Goal: Transaction & Acquisition: Purchase product/service

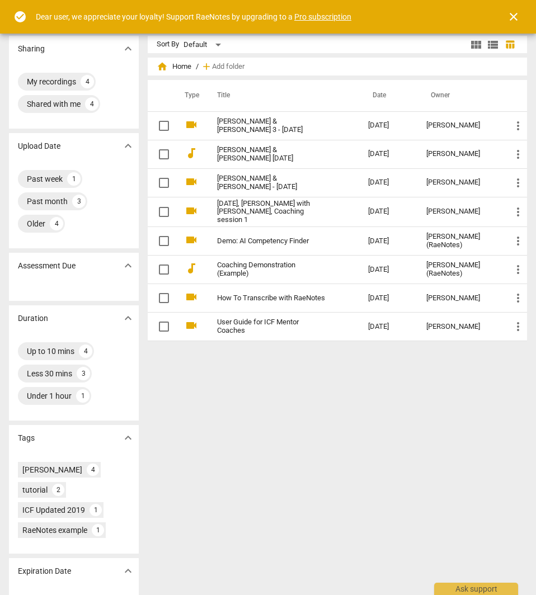
click at [511, 20] on span "close" at bounding box center [513, 16] width 13 height 13
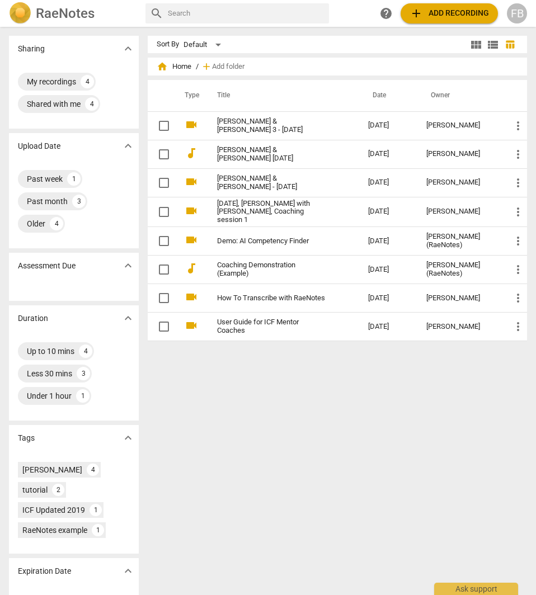
click at [447, 10] on span "add Add recording" at bounding box center [448, 13] width 79 height 13
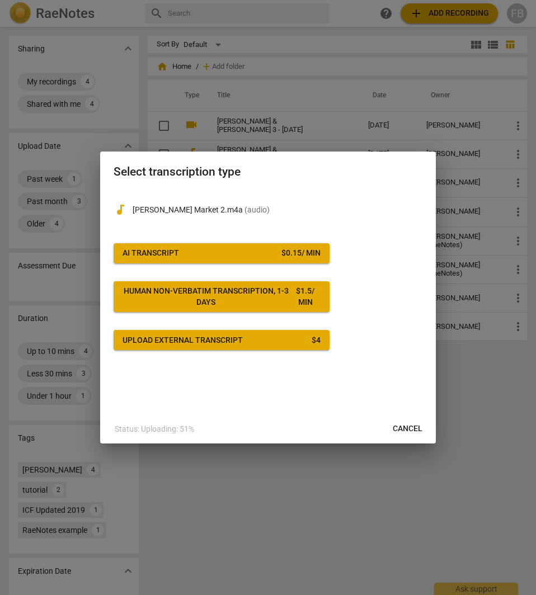
click at [231, 244] on button "AI Transcript $ 0.15 / min" at bounding box center [222, 253] width 216 height 20
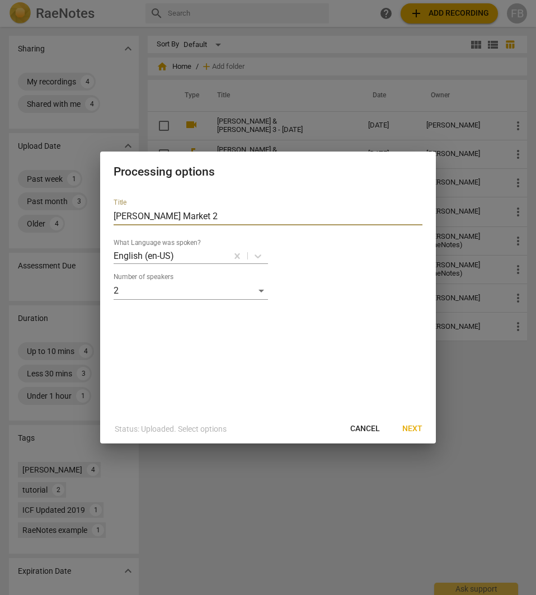
drag, startPoint x: 227, startPoint y: 221, endPoint x: -87, endPoint y: 173, distance: 317.8
click at [0, 0] on html "RaeNotes search help add Add recording FB Sharing expand_more My recordings 4 S…" at bounding box center [268, 0] width 536 height 0
type input "[PERSON_NAME] & [PERSON_NAME] 2"
click at [412, 429] on span "Next" at bounding box center [412, 428] width 20 height 11
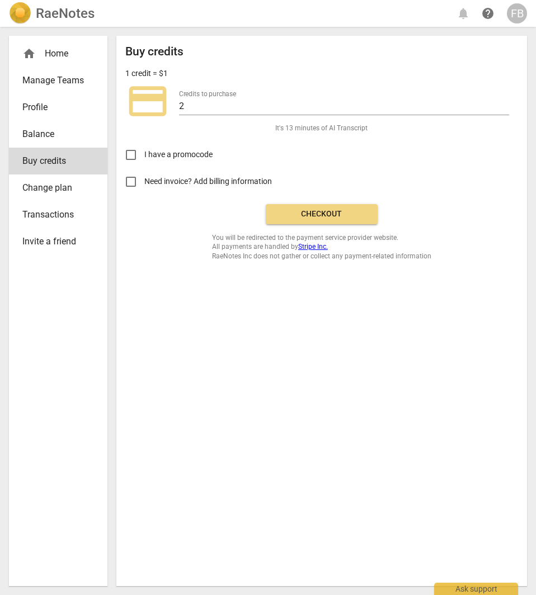
click at [339, 215] on span "Checkout" at bounding box center [322, 214] width 94 height 11
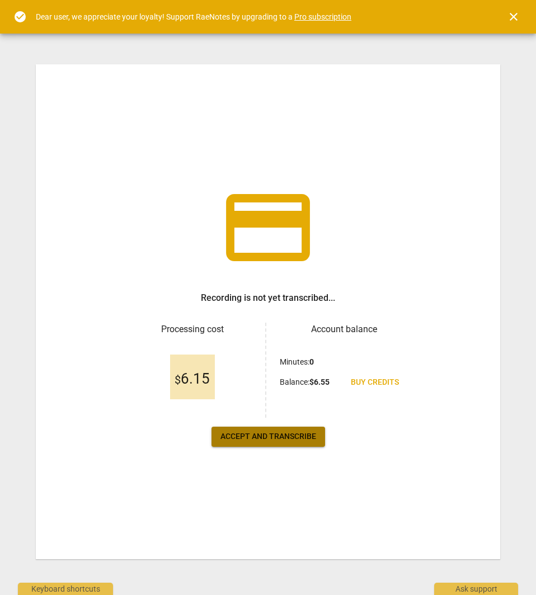
click at [265, 440] on span "Accept and transcribe" at bounding box center [268, 436] width 96 height 11
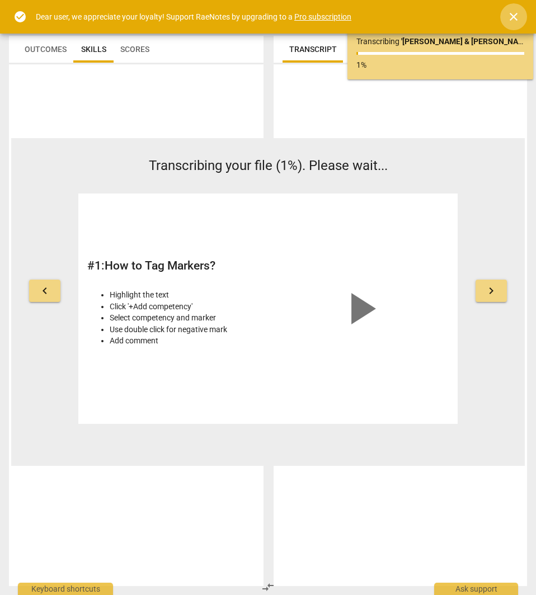
click at [511, 16] on span "close" at bounding box center [513, 16] width 13 height 13
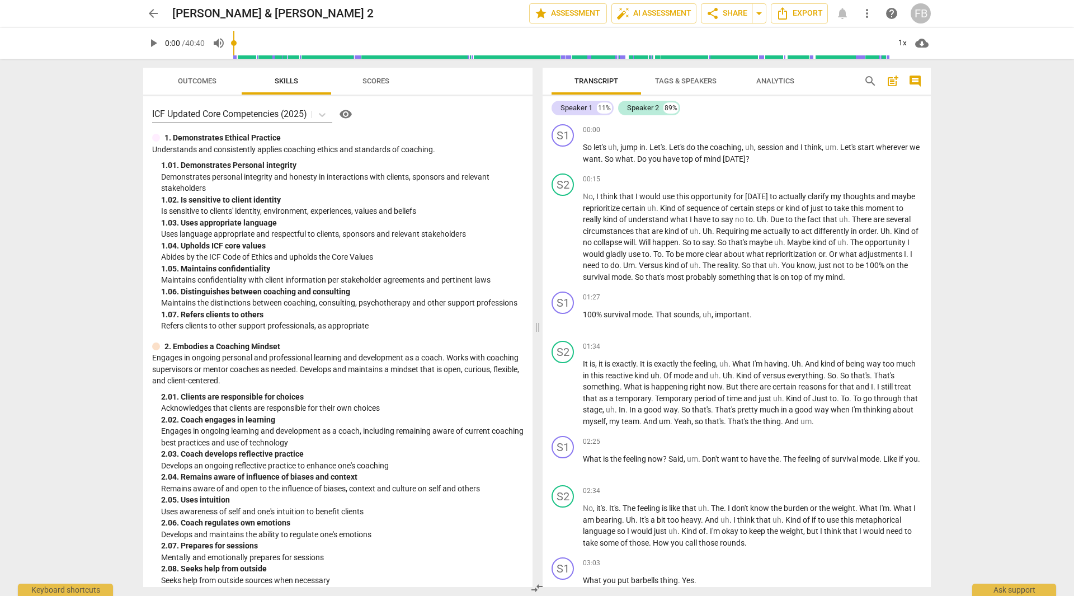
click at [535, 17] on span "more_vert" at bounding box center [866, 13] width 13 height 13
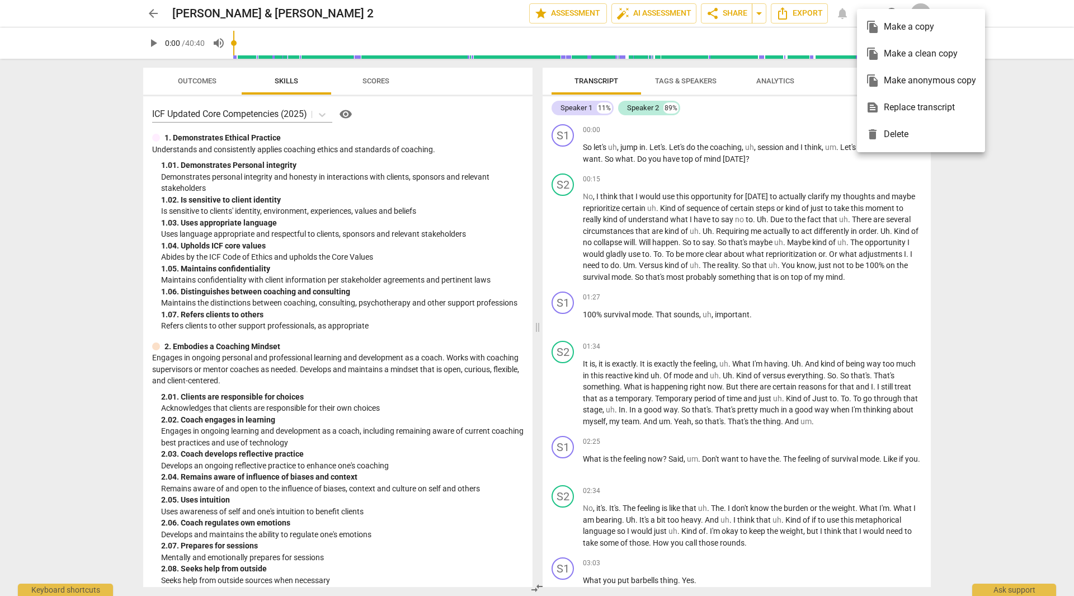
click at [535, 18] on div at bounding box center [537, 298] width 1074 height 596
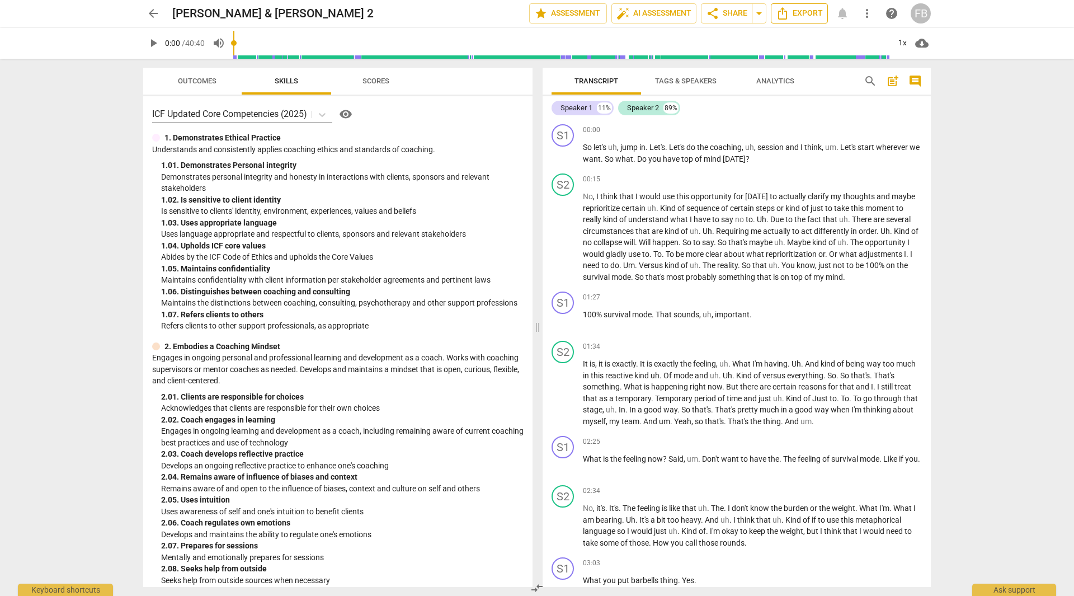
click at [535, 16] on span "Export" at bounding box center [799, 13] width 47 height 13
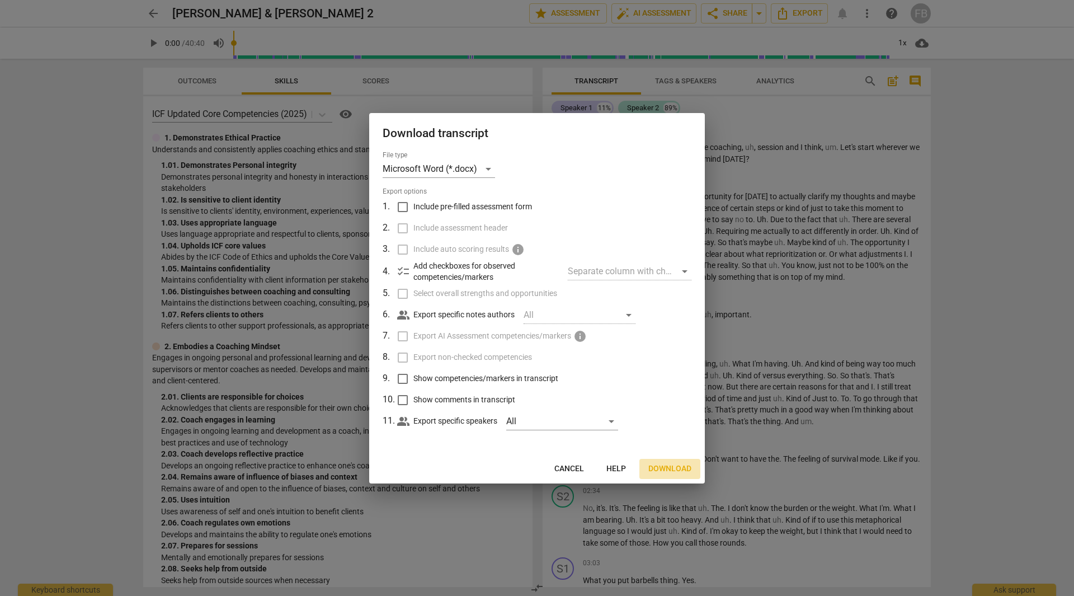
click at [535, 463] on span "Download" at bounding box center [669, 468] width 43 height 11
